Goal: Information Seeking & Learning: Understand process/instructions

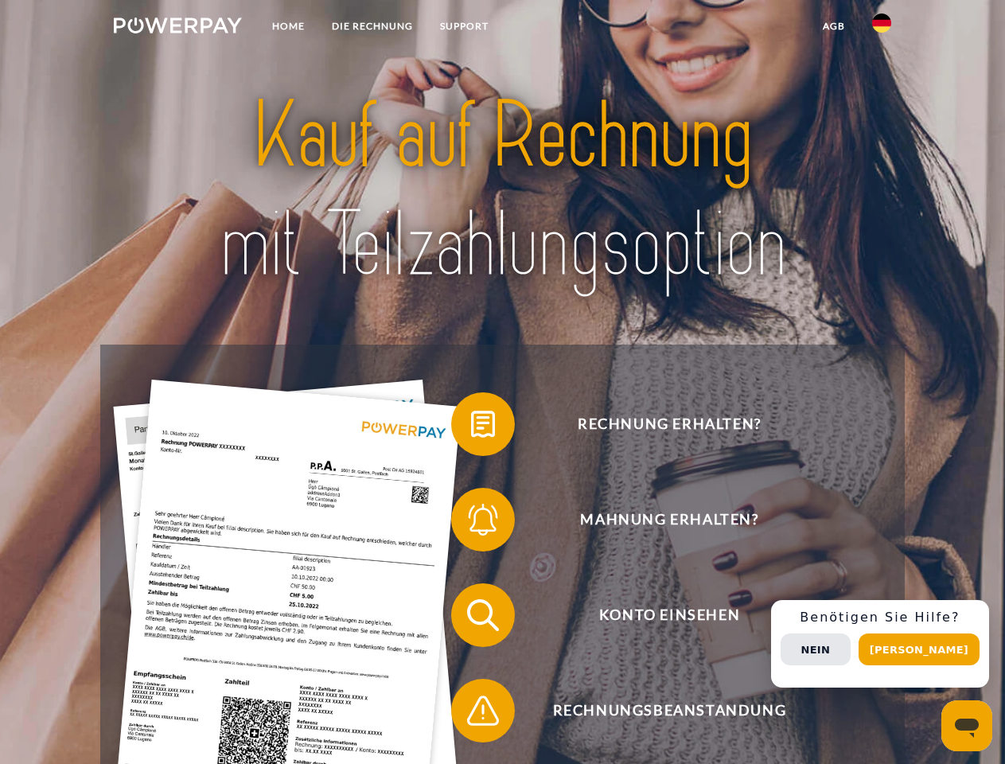
click at [177, 28] on img at bounding box center [178, 26] width 128 height 16
click at [882, 28] on img at bounding box center [881, 23] width 19 height 19
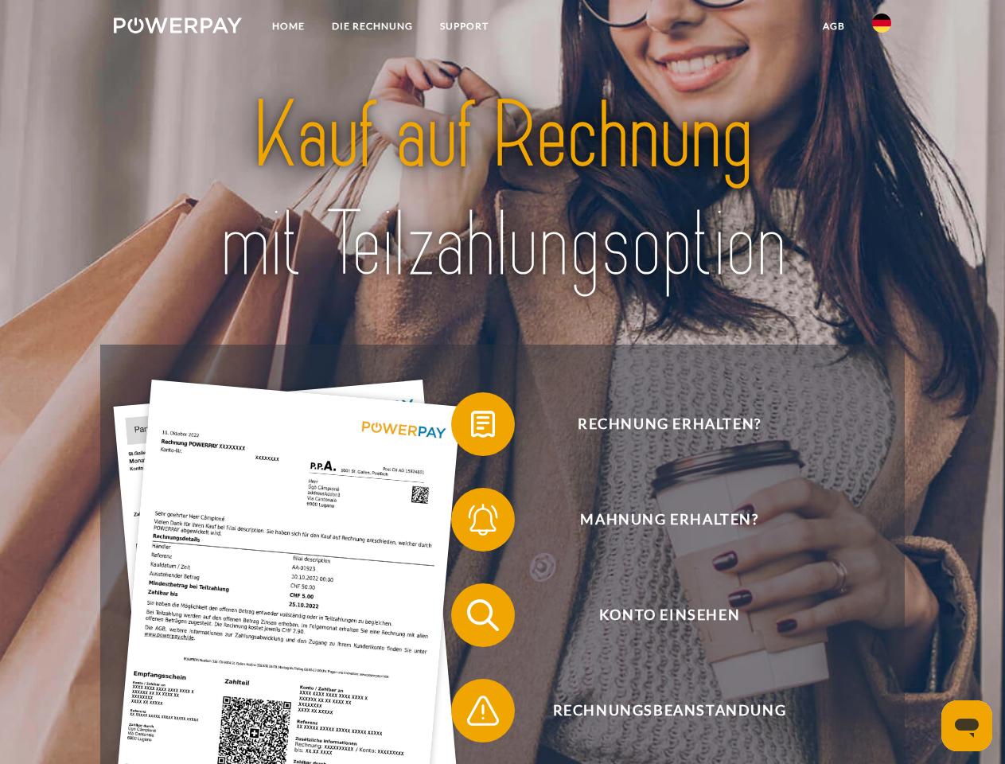
click at [833, 26] on link "agb" at bounding box center [833, 26] width 49 height 29
click at [471, 427] on span at bounding box center [459, 424] width 80 height 80
click at [471, 523] on span at bounding box center [459, 520] width 80 height 80
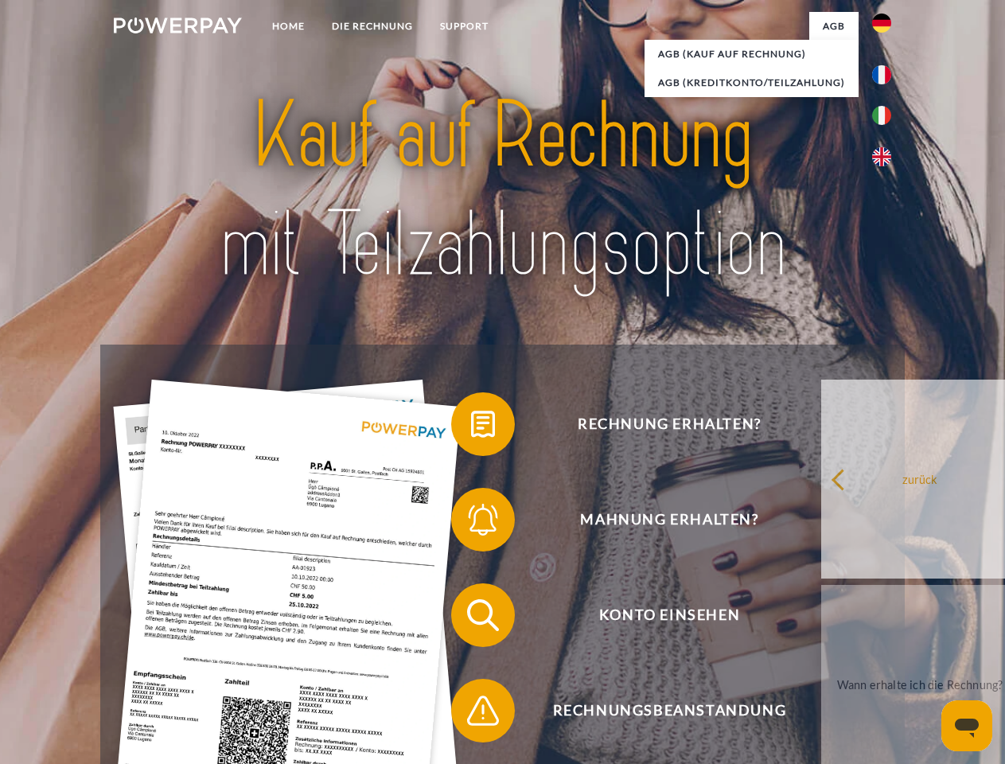
click at [471, 618] on span at bounding box center [459, 615] width 80 height 80
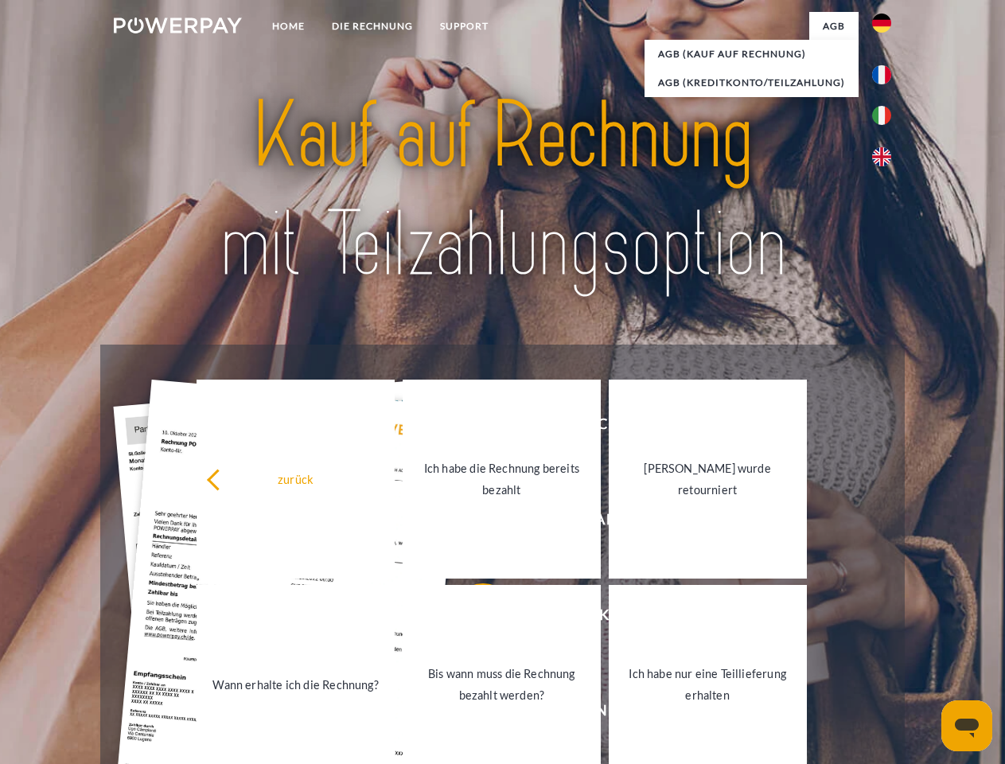
click at [471, 714] on link "Bis wann muss die Rechnung bezahlt werden?" at bounding box center [502, 684] width 198 height 199
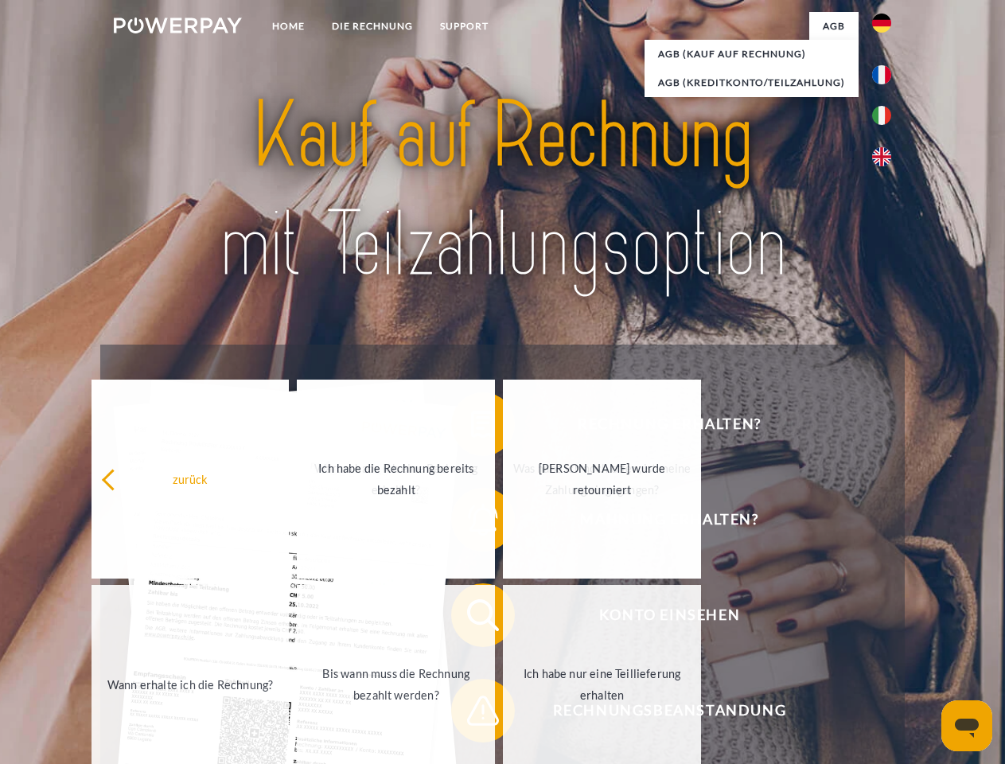
click at [886, 644] on div "Rechnung erhalten? Mahnung erhalten? Konto einsehen" at bounding box center [502, 663] width 804 height 637
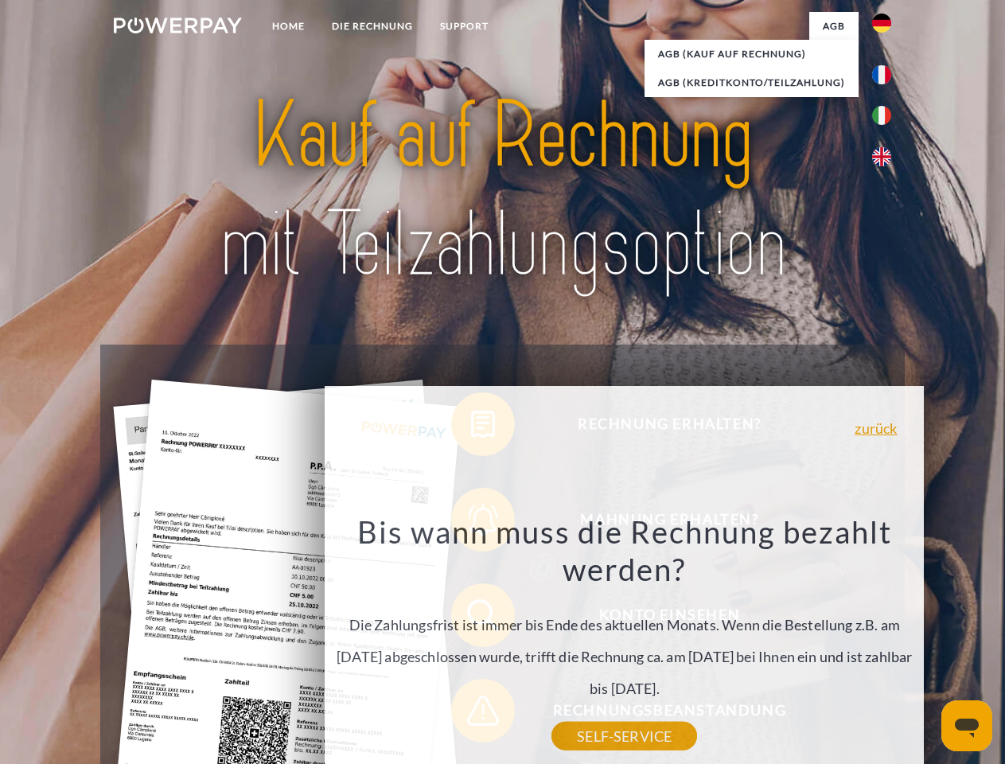
click at [847, 647] on span "Konto einsehen" at bounding box center [669, 615] width 390 height 64
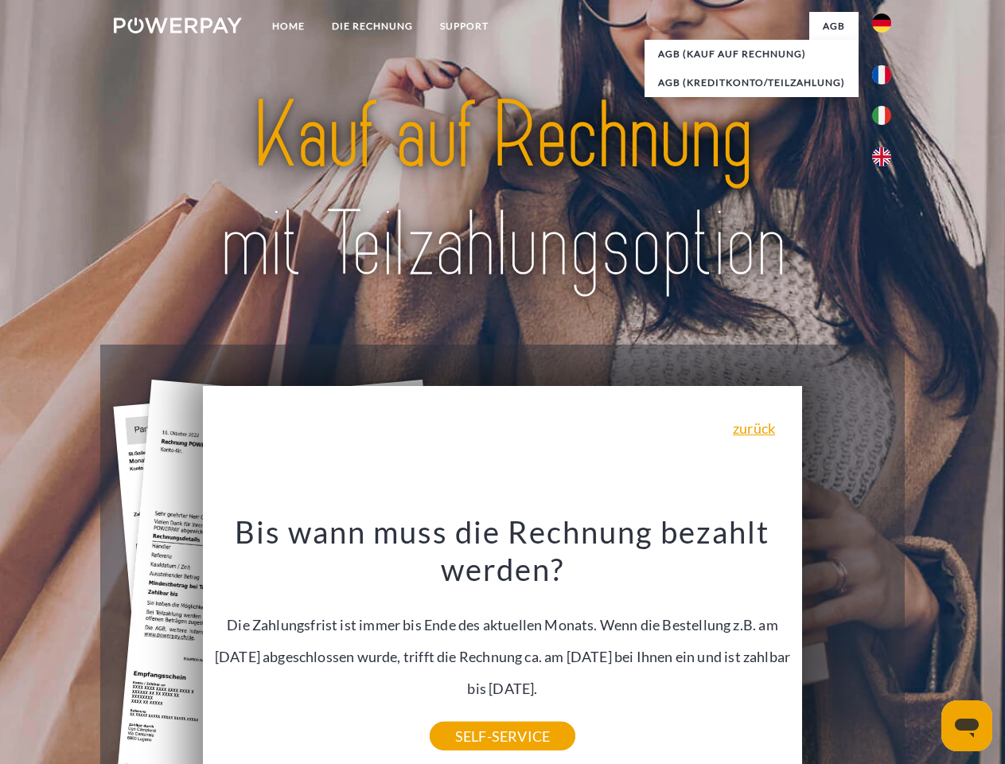
click at [925, 649] on header "Home DIE RECHNUNG SUPPORT" at bounding box center [502, 549] width 1005 height 1099
